Goal: Communication & Community: Participate in discussion

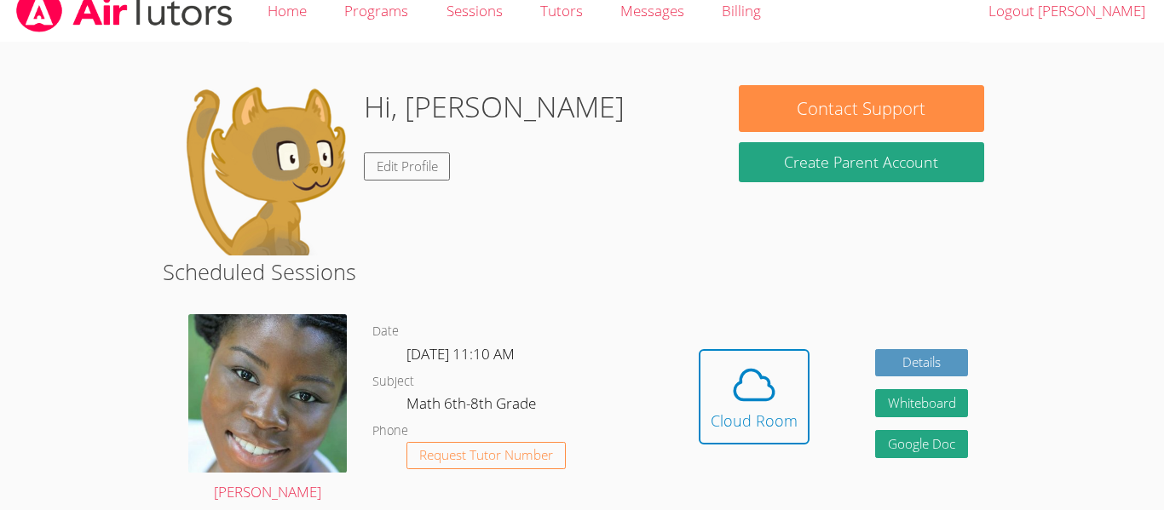
scroll to position [20, 0]
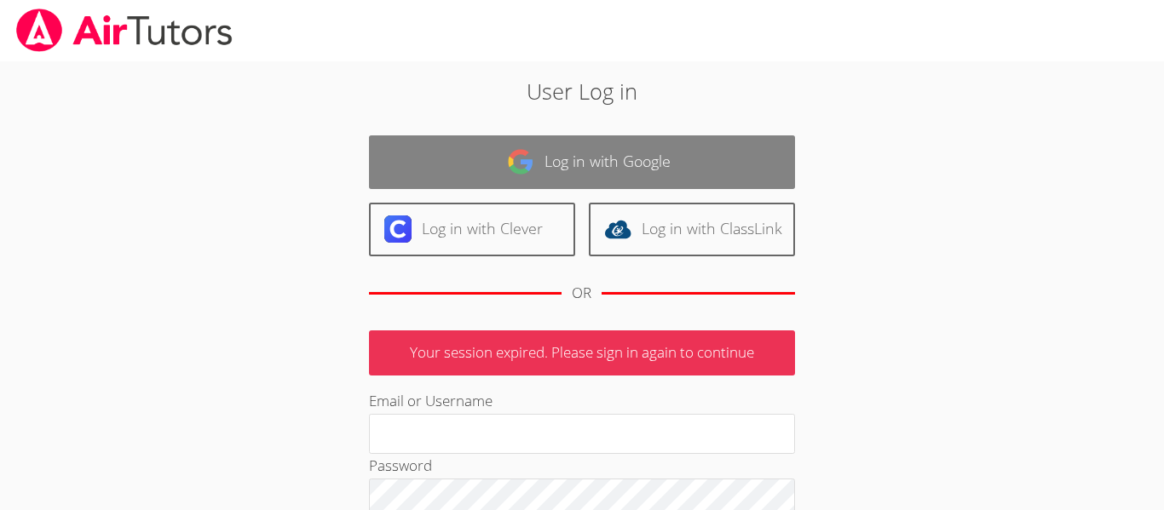
click at [504, 164] on link "Log in with Google" at bounding box center [582, 163] width 426 height 54
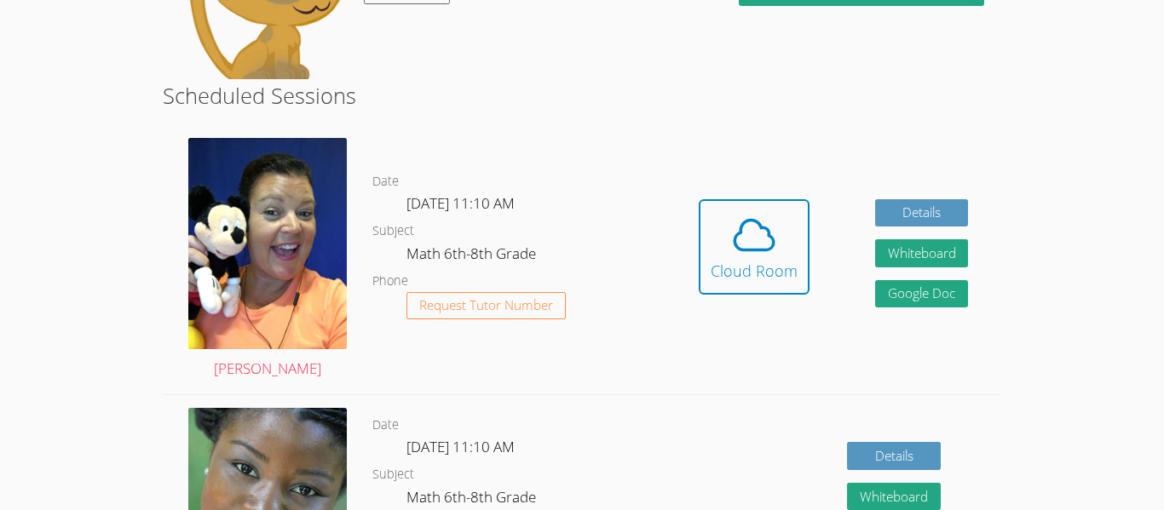
scroll to position [258, 0]
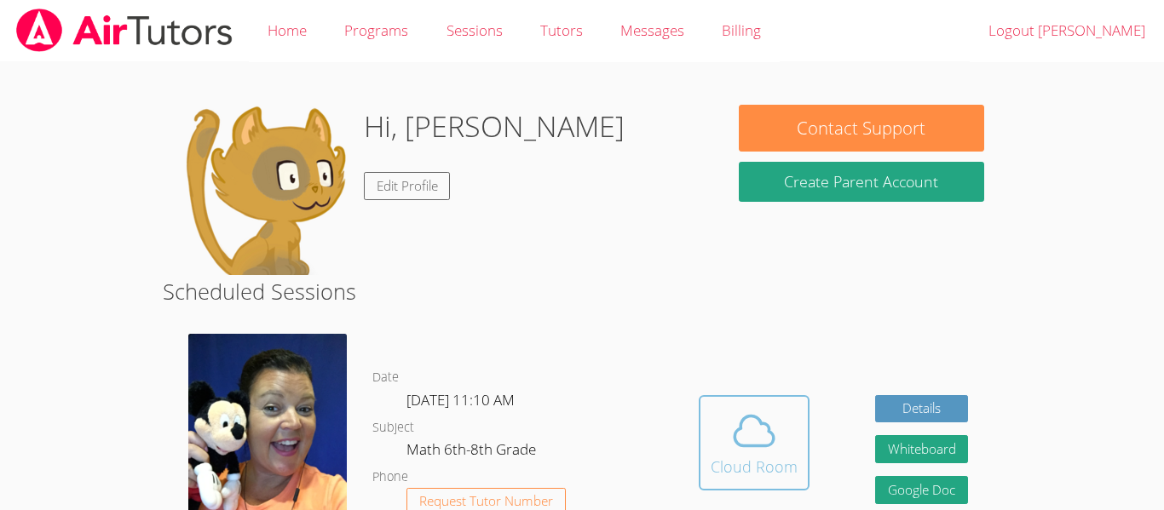
click at [790, 463] on div "Cloud Room" at bounding box center [754, 467] width 87 height 24
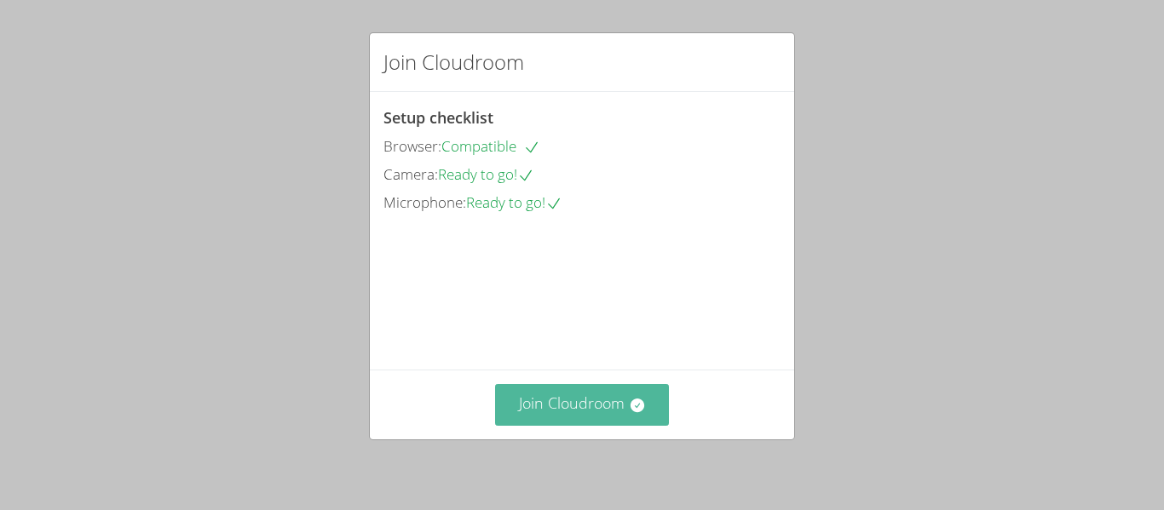
click at [622, 404] on button "Join Cloudroom" at bounding box center [582, 405] width 175 height 42
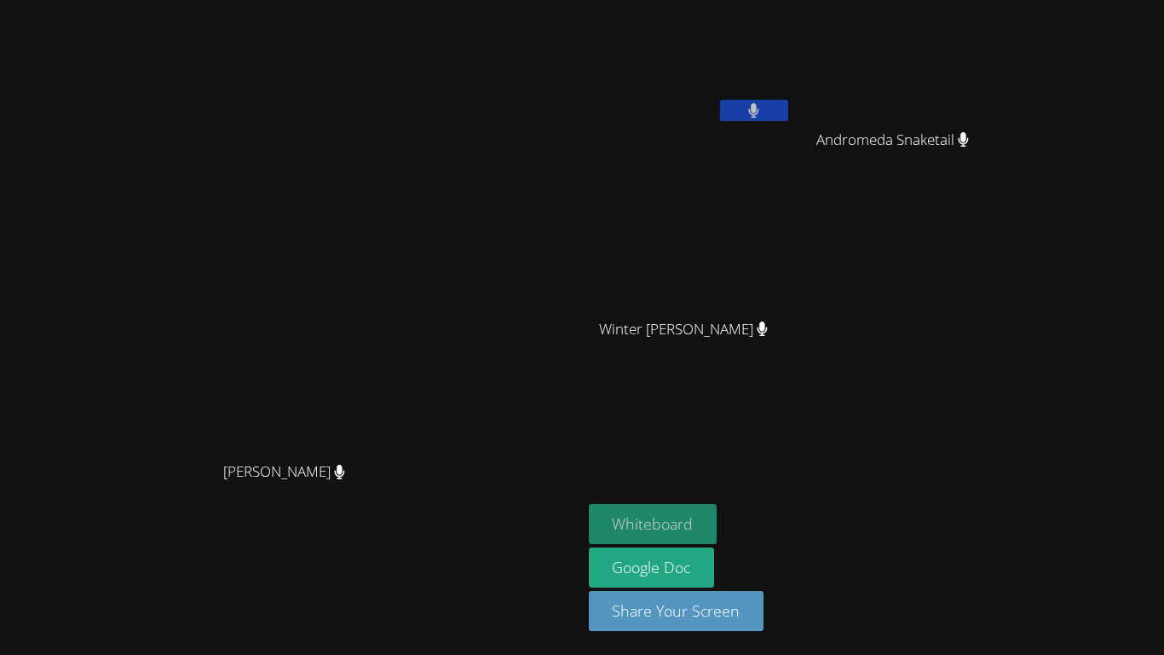
click at [718, 510] on button "Whiteboard" at bounding box center [653, 524] width 129 height 40
click at [788, 108] on button at bounding box center [754, 110] width 68 height 21
click at [718, 510] on button "Whiteboard" at bounding box center [653, 524] width 129 height 40
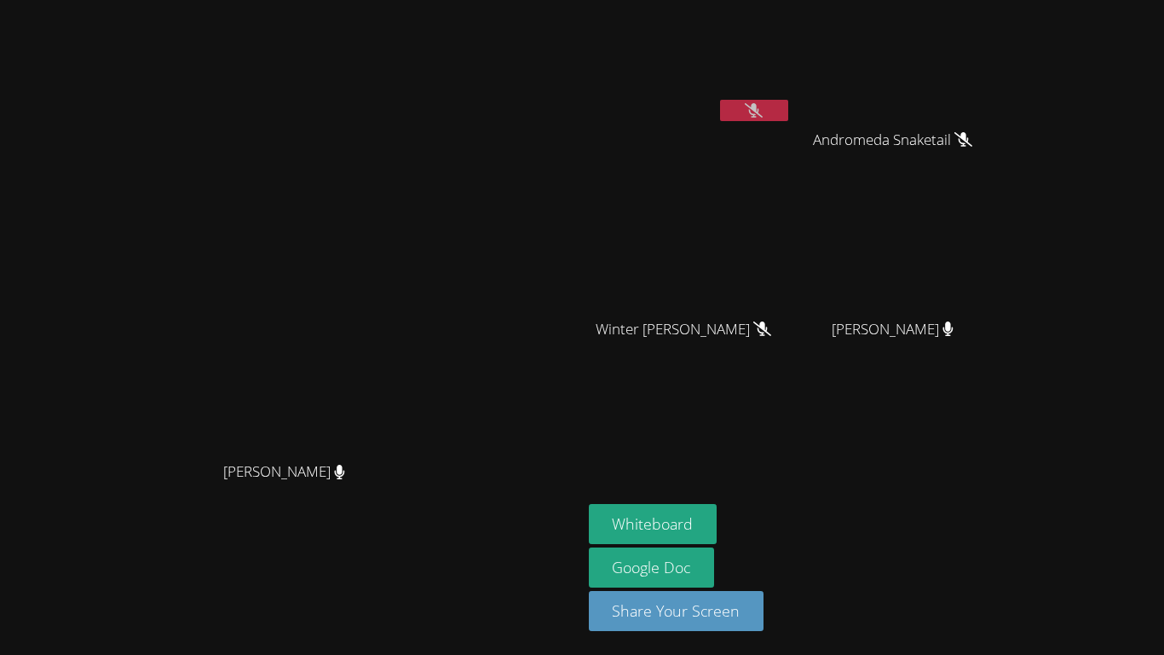
click at [788, 118] on button at bounding box center [754, 110] width 68 height 21
click at [718, 510] on button "Whiteboard" at bounding box center [653, 524] width 129 height 40
click at [788, 108] on button at bounding box center [754, 110] width 68 height 21
